Goal: Find specific page/section: Find specific page/section

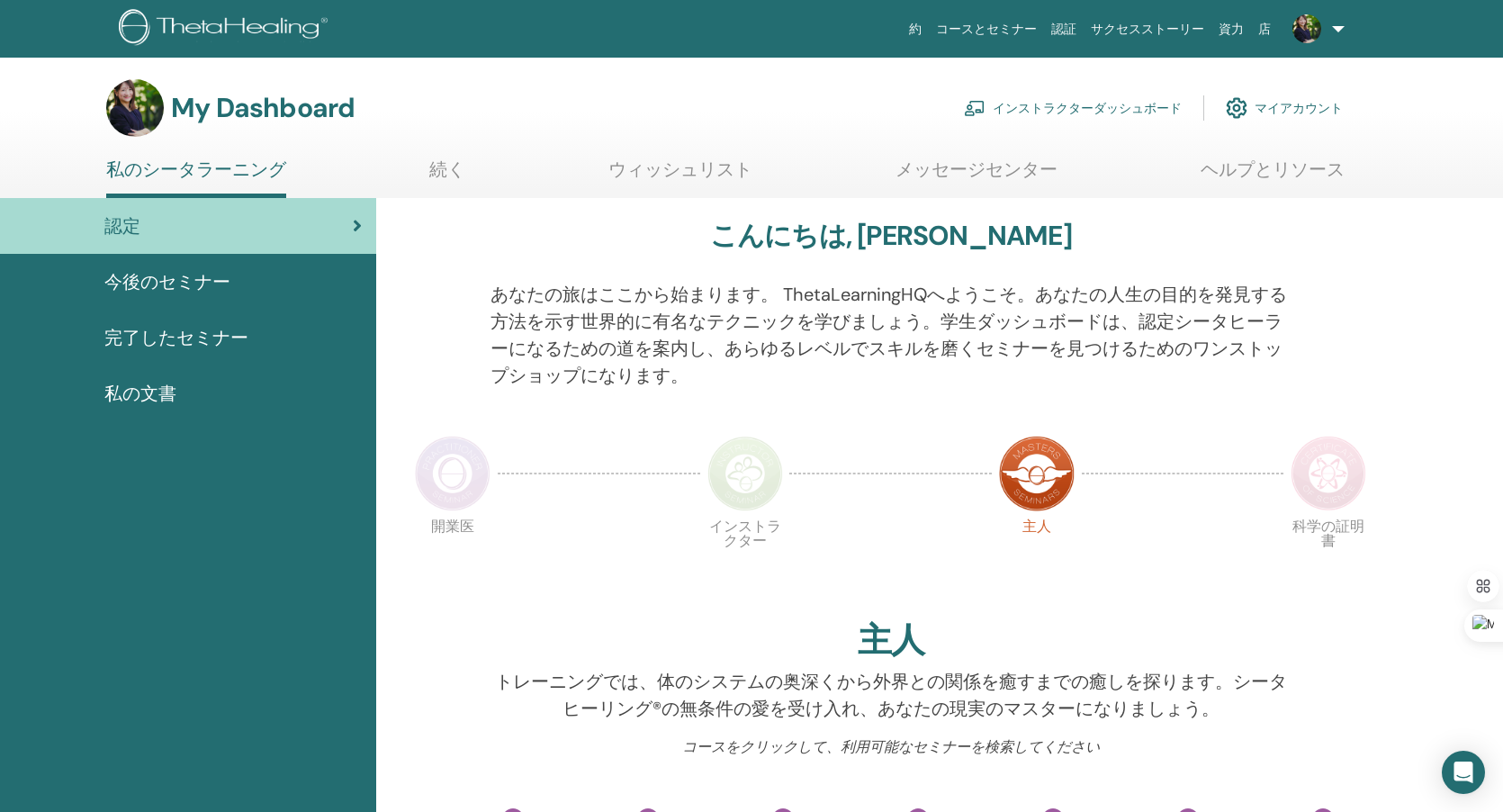
click at [1119, 108] on link "インストラクターダッシュボード" at bounding box center [1073, 108] width 218 height 39
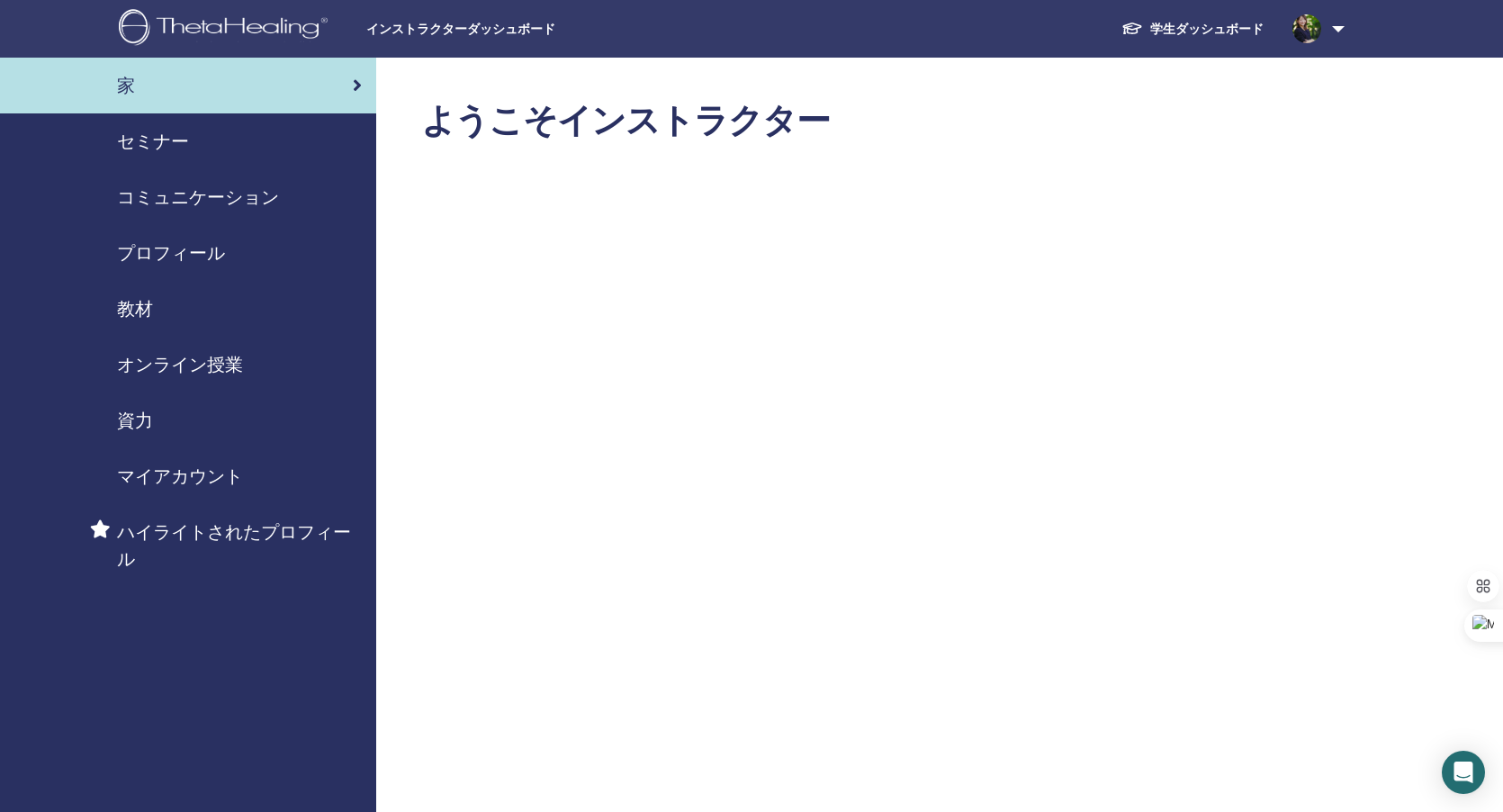
click at [173, 138] on span "セミナー" at bounding box center [152, 141] width 72 height 27
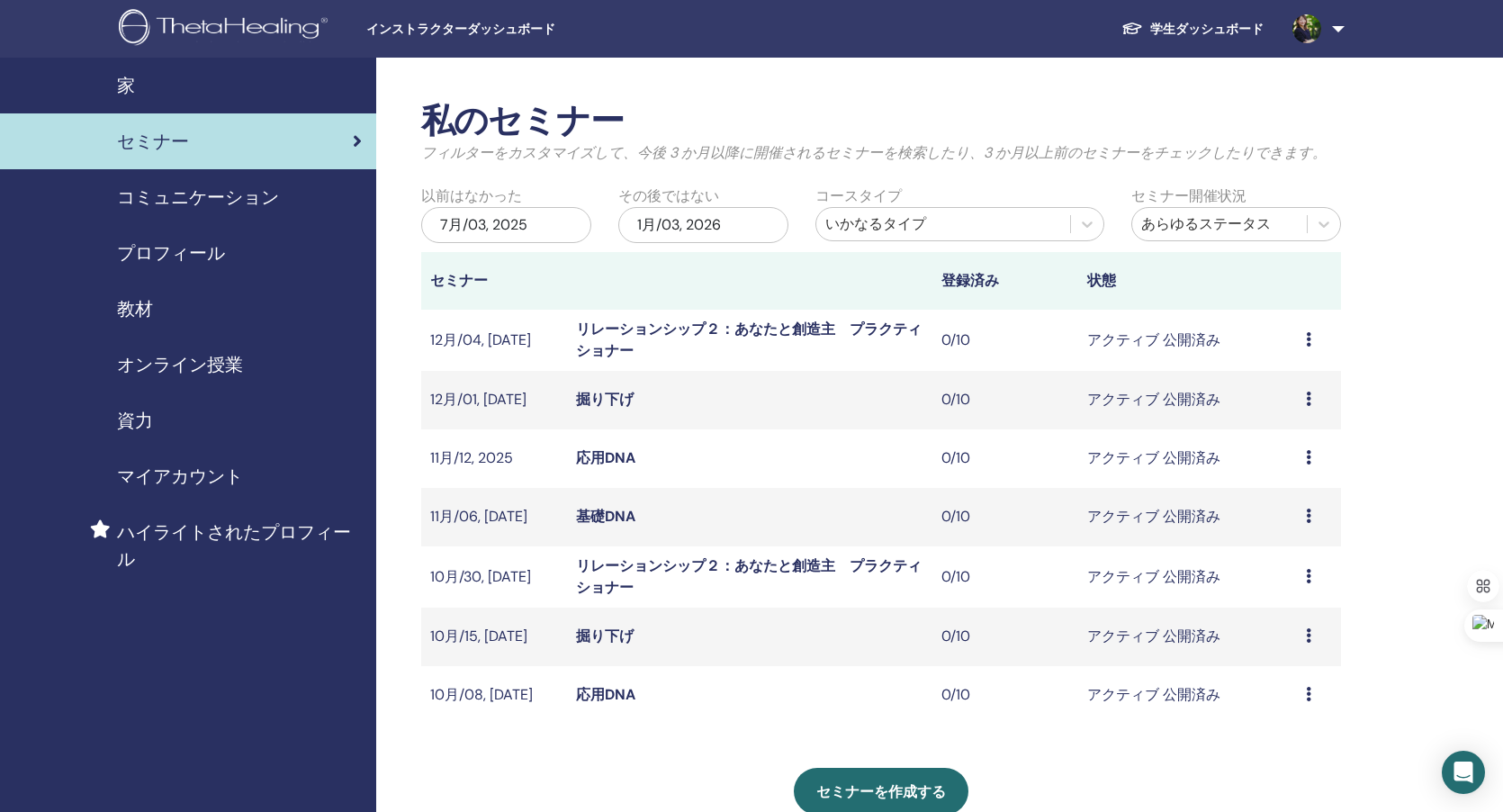
click at [618, 691] on link "応用DNA" at bounding box center [605, 695] width 59 height 19
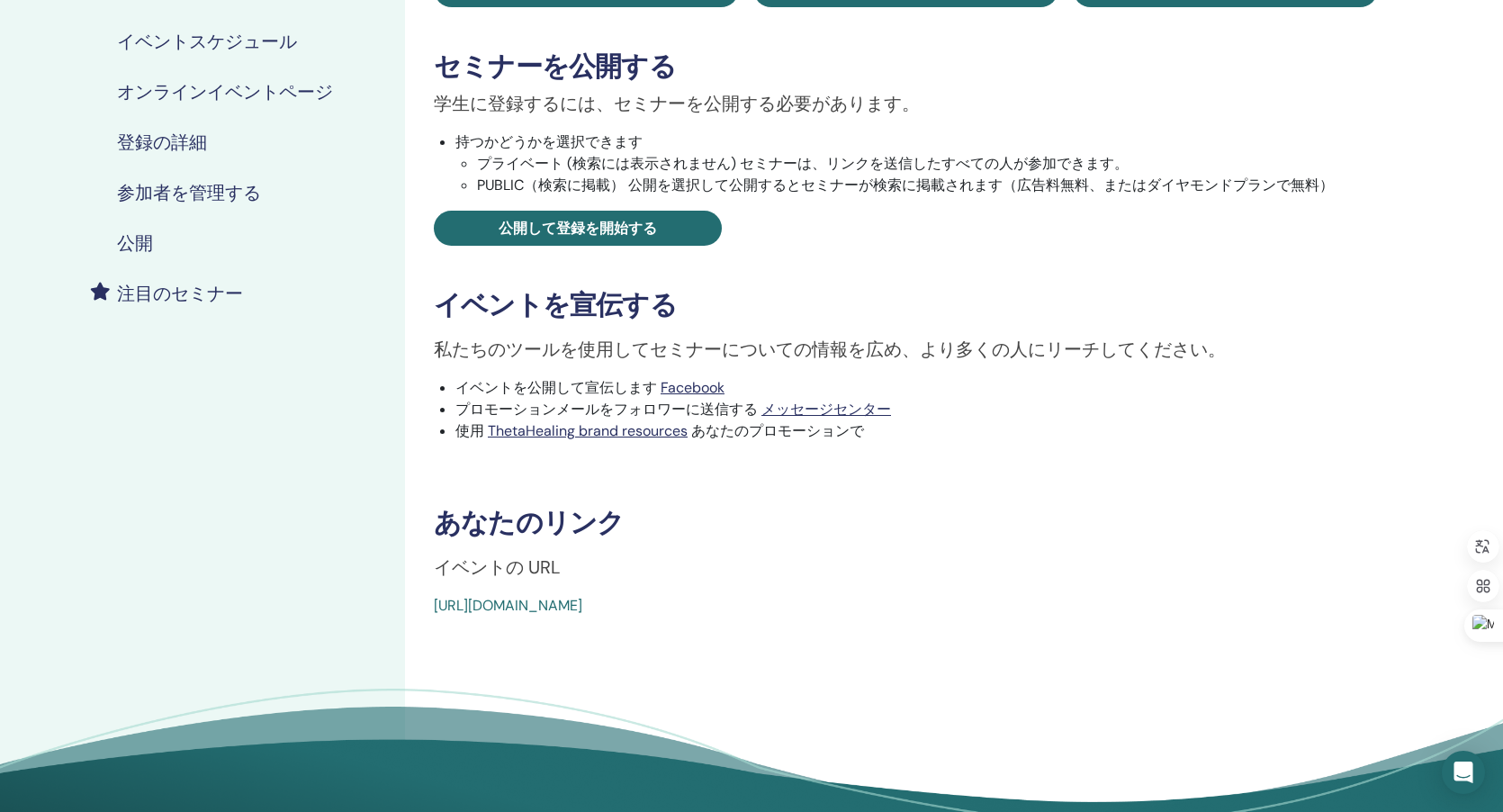
scroll to position [287, 0]
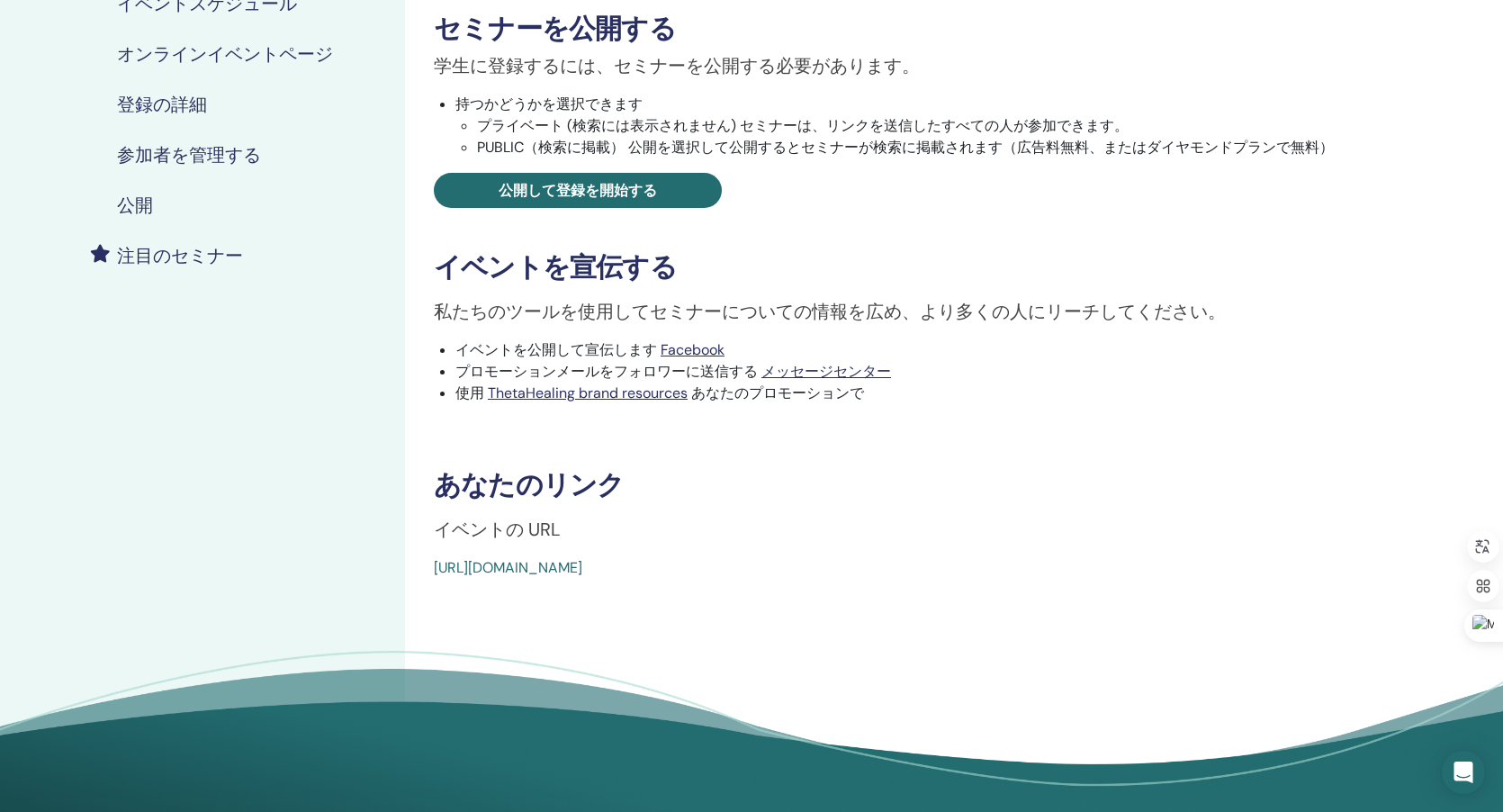
click at [583, 564] on link "[URL][DOMAIN_NAME]" at bounding box center [509, 568] width 149 height 19
